Goal: Information Seeking & Learning: Learn about a topic

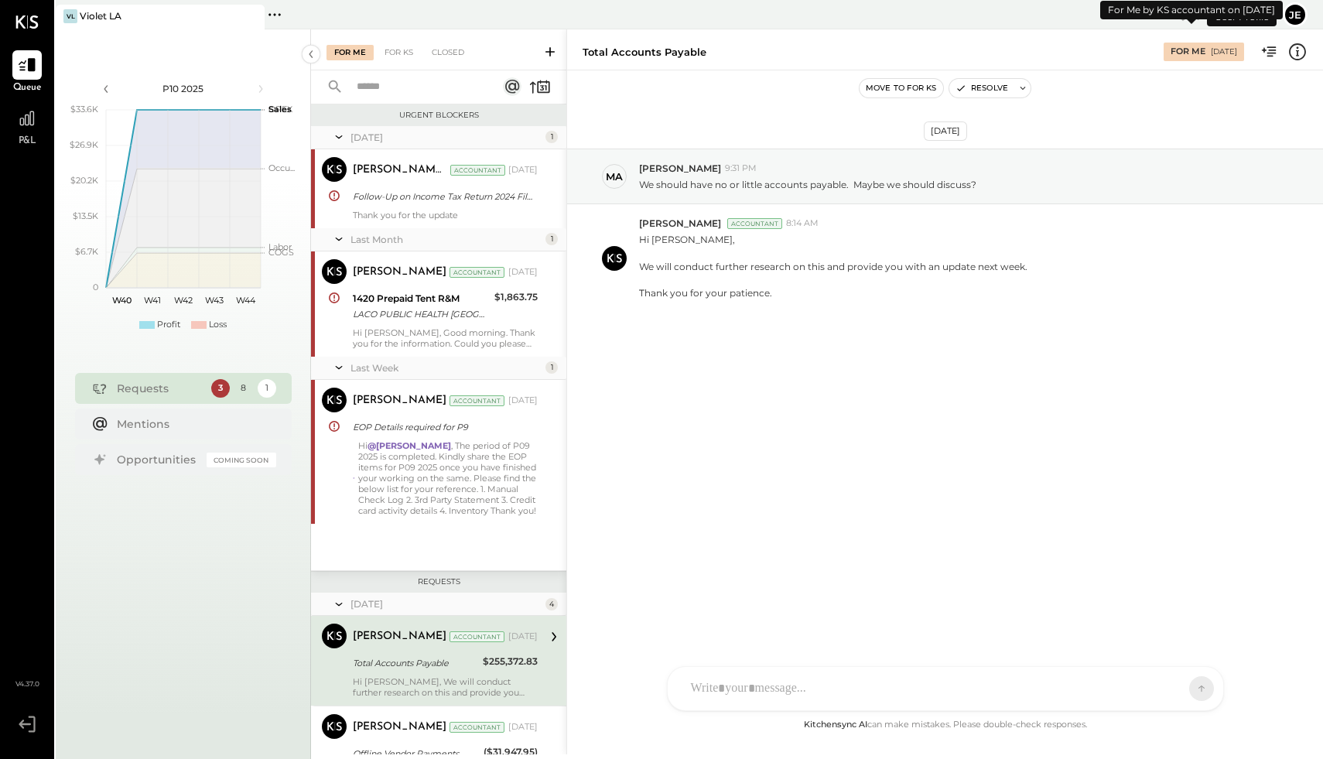
scroll to position [241, 0]
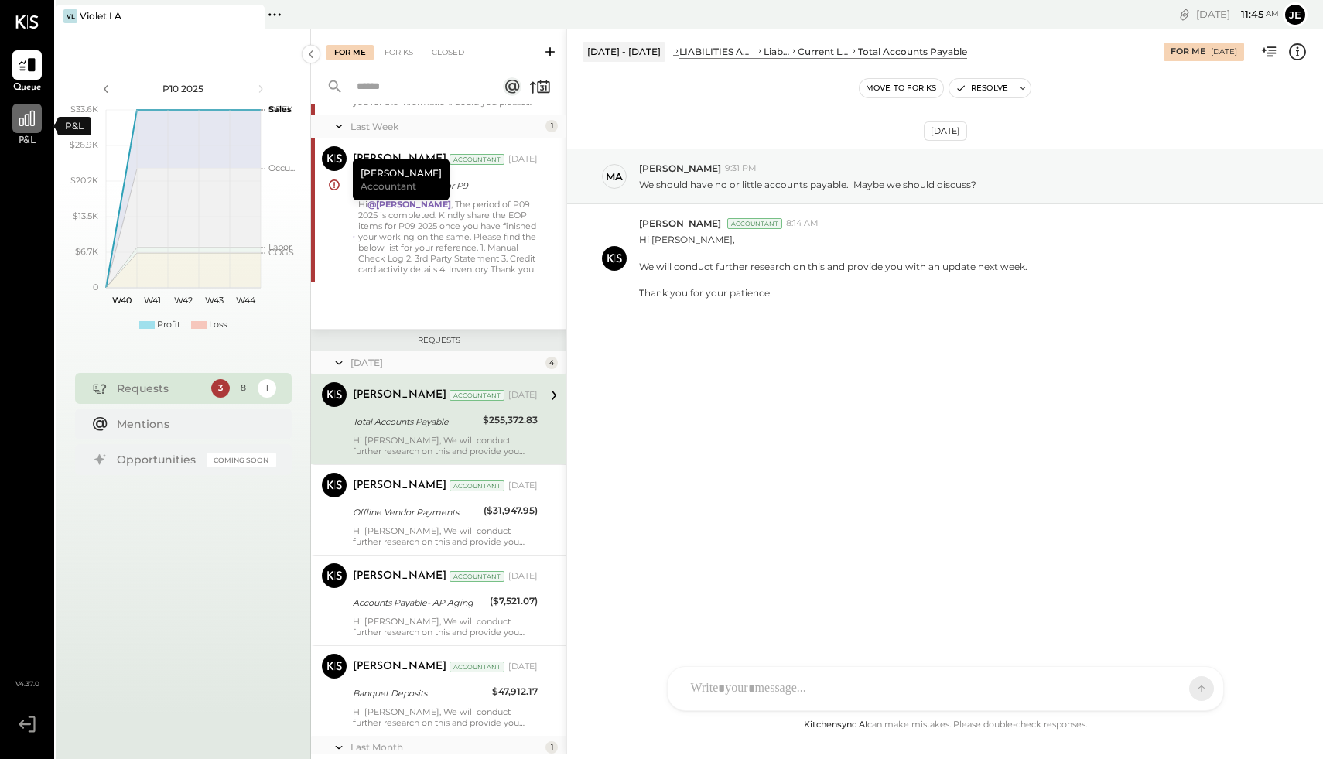
click at [29, 122] on icon at bounding box center [27, 118] width 20 height 20
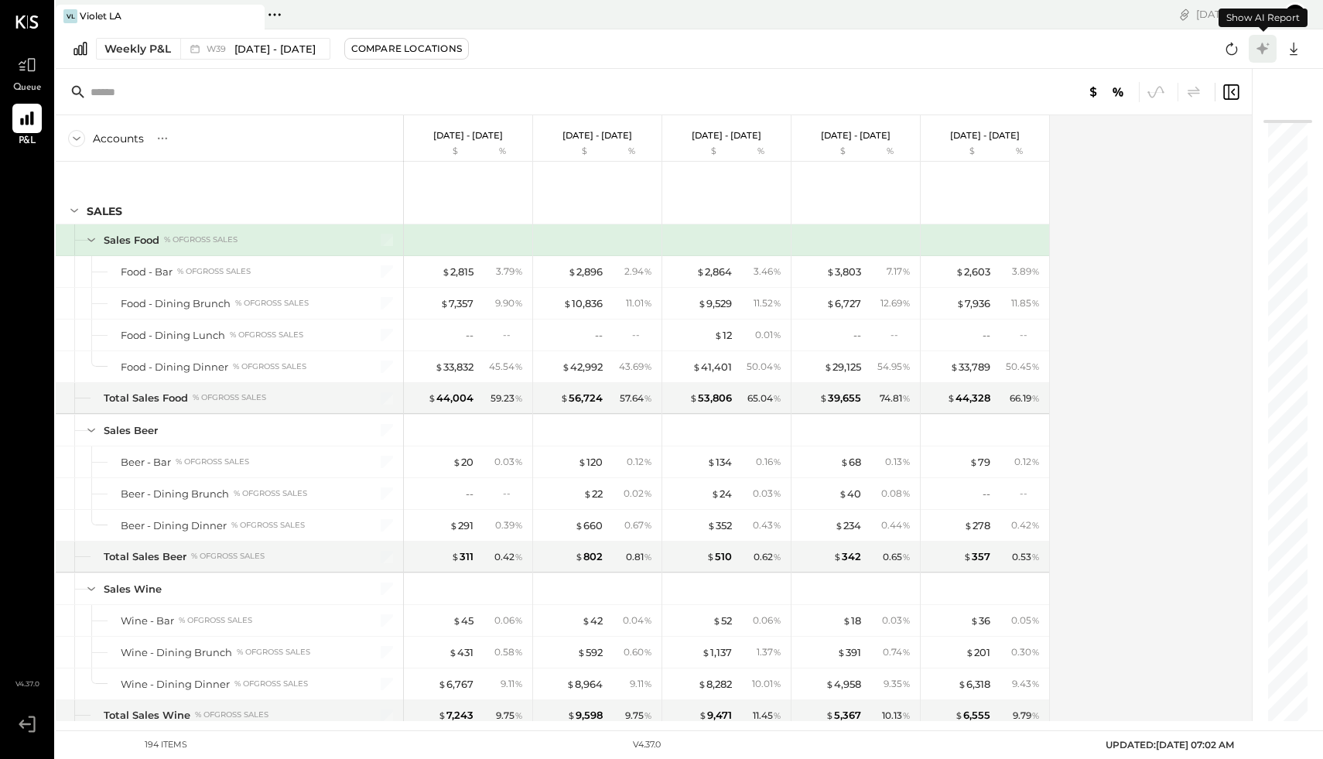
click at [1264, 54] on icon at bounding box center [1262, 49] width 20 height 20
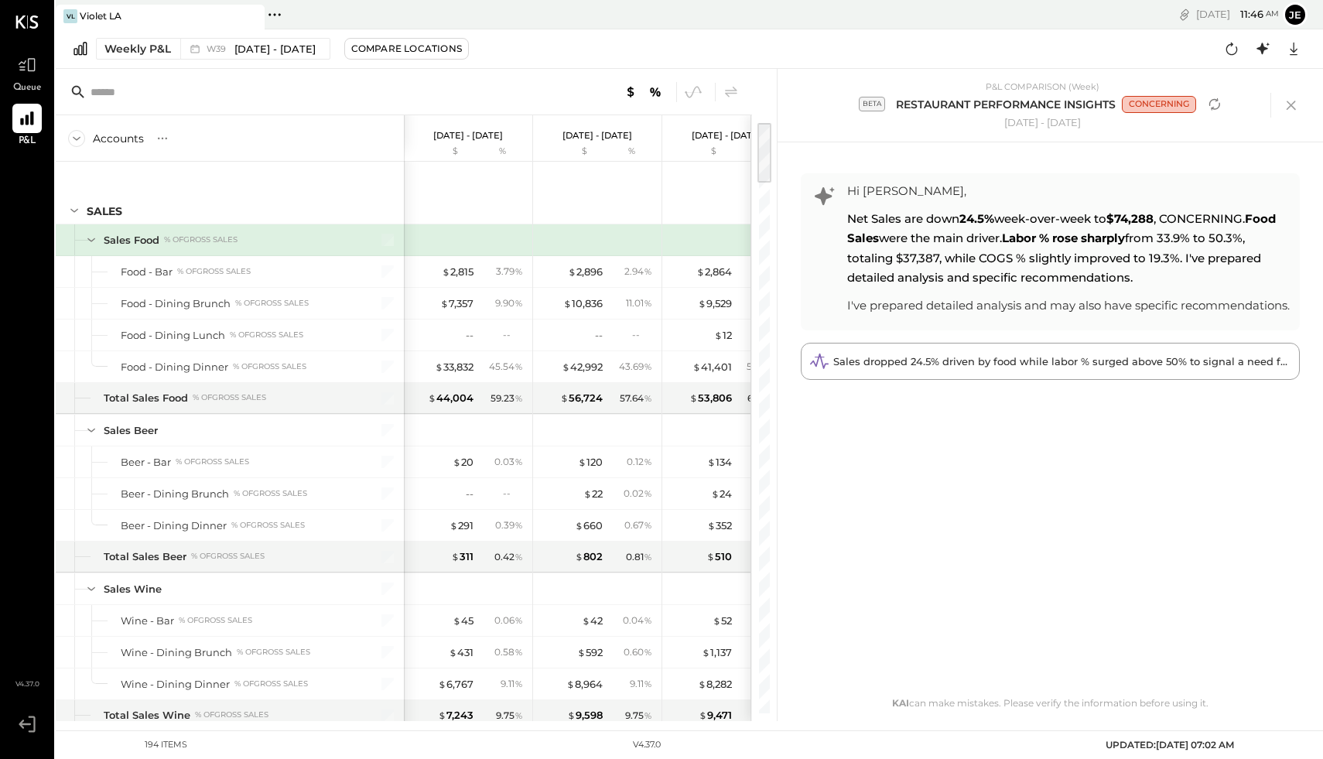
click at [520, 94] on div at bounding box center [610, 92] width 261 height 20
click at [1295, 104] on icon at bounding box center [1290, 105] width 23 height 23
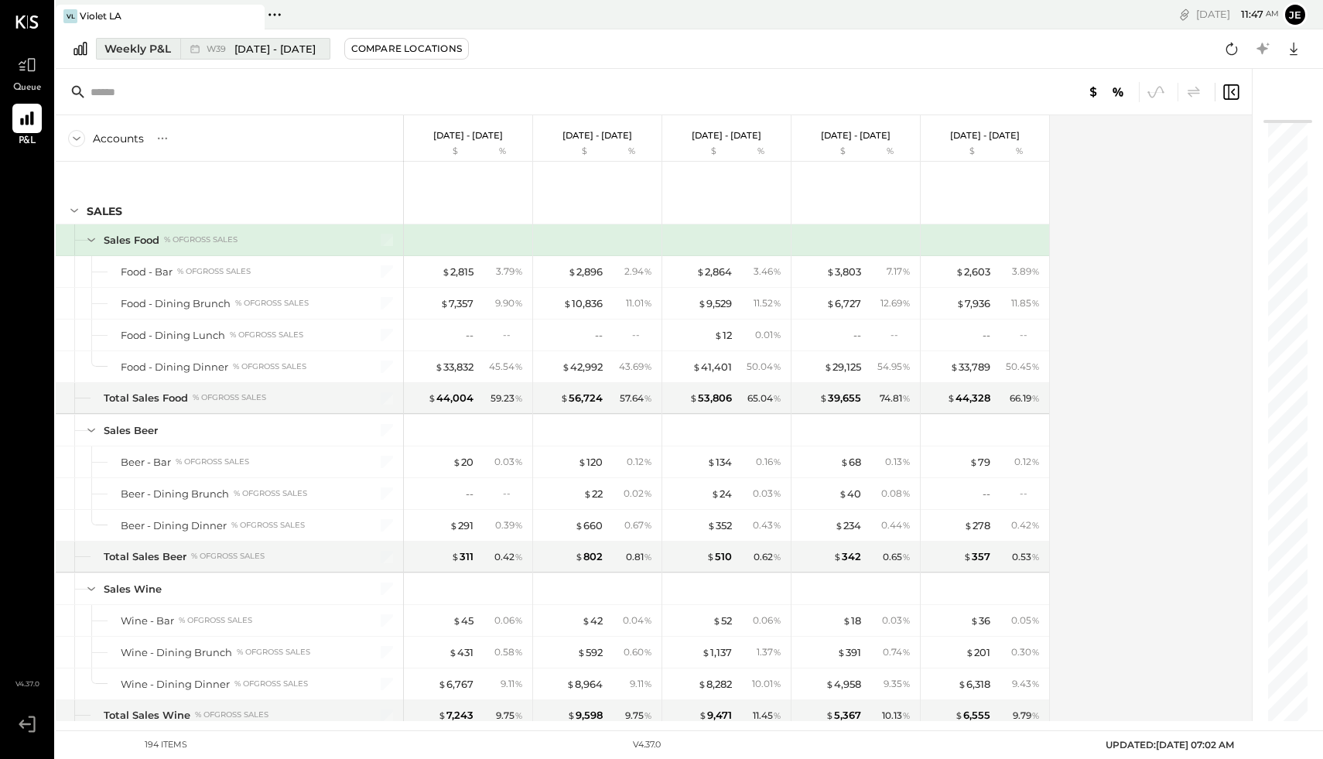
click at [263, 51] on span "[DATE] - [DATE]" at bounding box center [274, 49] width 81 height 15
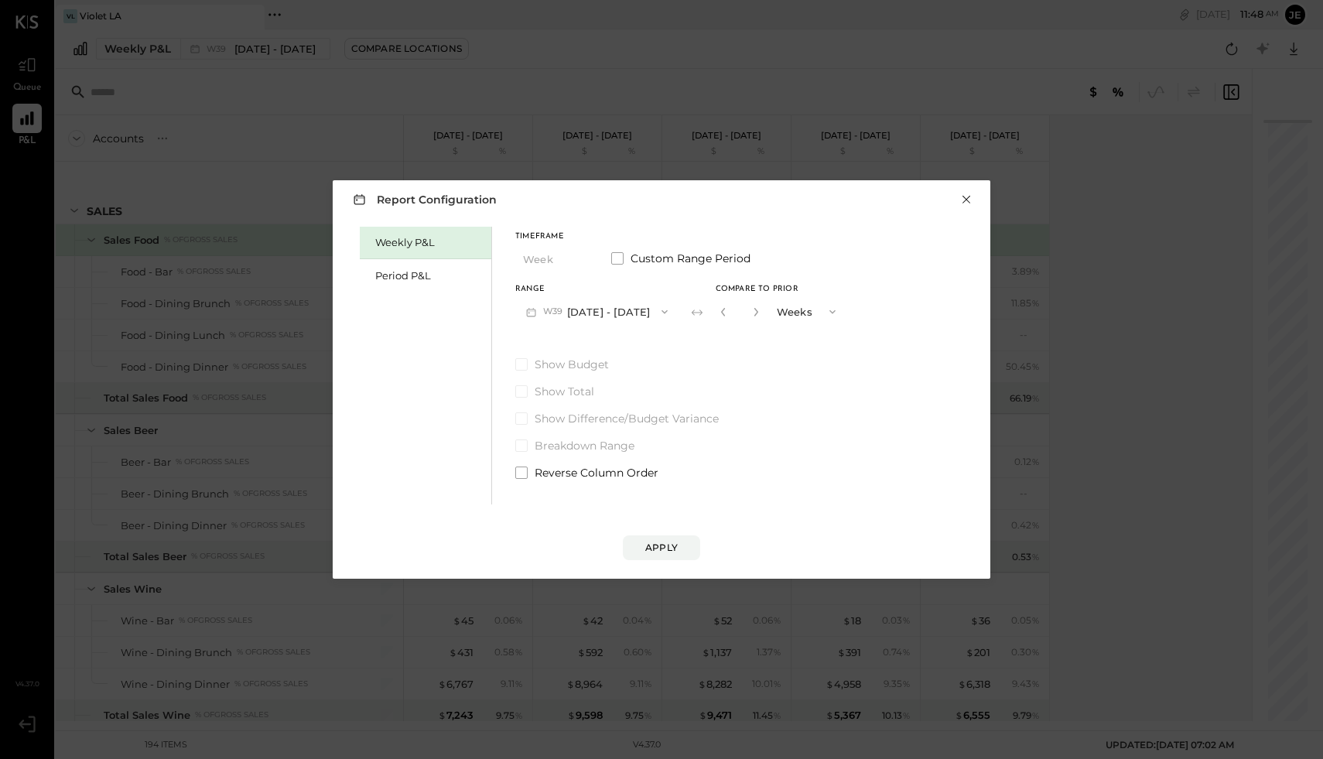
click at [964, 198] on button "×" at bounding box center [966, 199] width 14 height 15
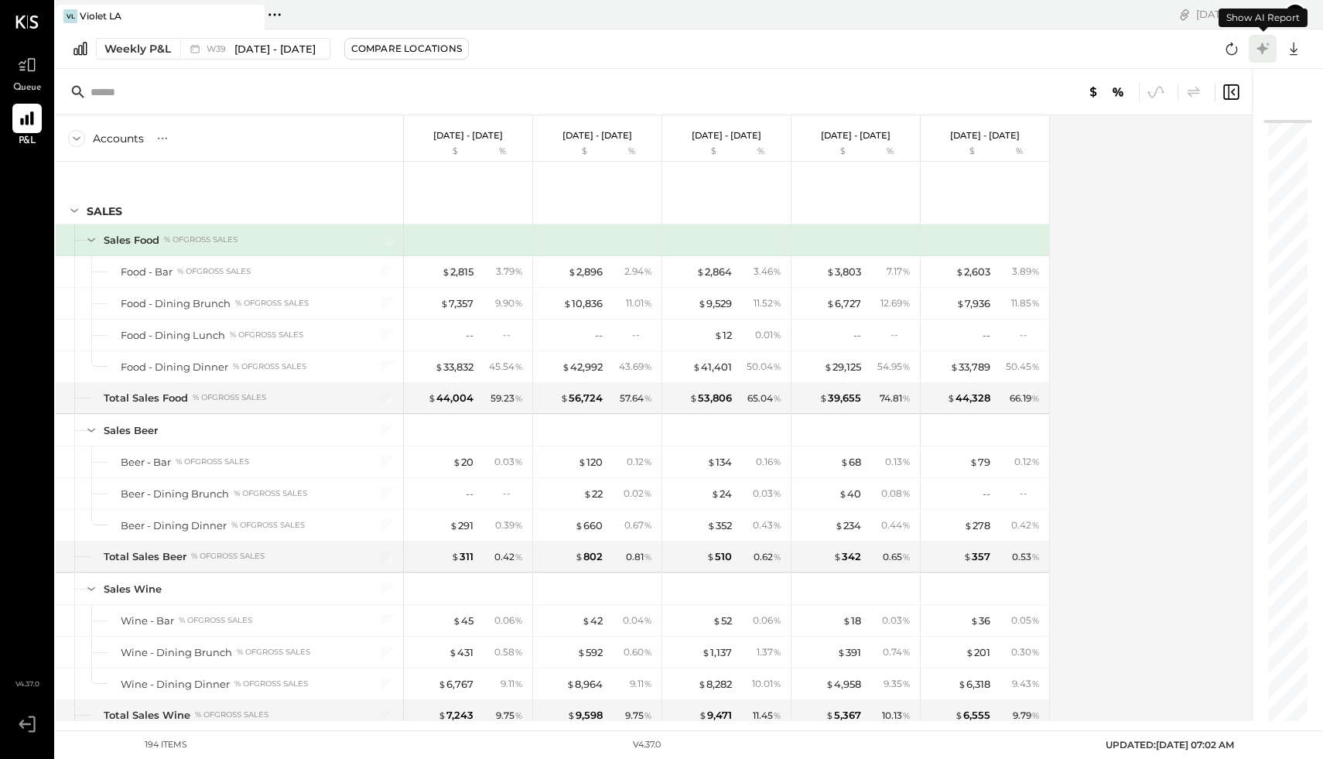
click at [1262, 42] on icon at bounding box center [1262, 49] width 20 height 20
